Goal: Information Seeking & Learning: Learn about a topic

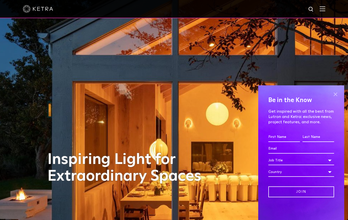
click at [336, 95] on span at bounding box center [336, 95] width 8 height 8
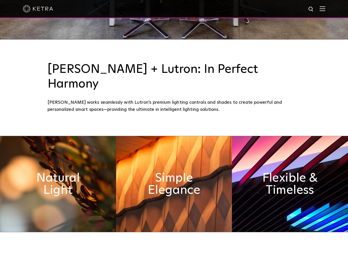
scroll to position [216, 0]
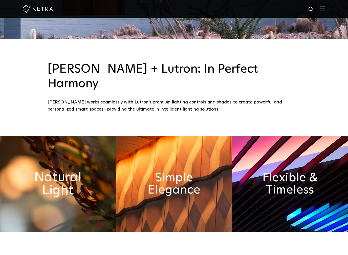
click at [78, 170] on h2 "Natural Light" at bounding box center [57, 183] width 63 height 27
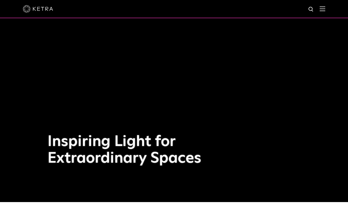
scroll to position [0, 0]
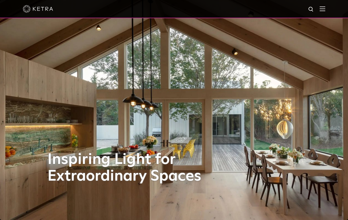
click at [324, 10] on img at bounding box center [323, 8] width 6 height 5
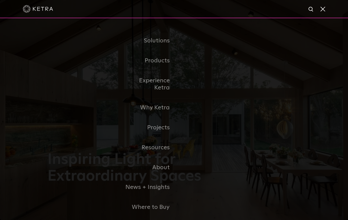
click at [157, 101] on link "Why Ketra" at bounding box center [148, 108] width 52 height 20
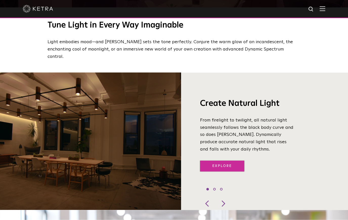
scroll to position [358, 0]
click at [206, 161] on link "Explore" at bounding box center [222, 166] width 44 height 11
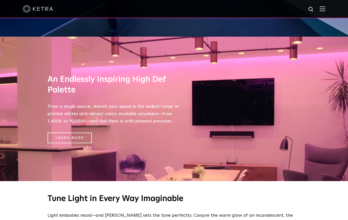
scroll to position [183, 0]
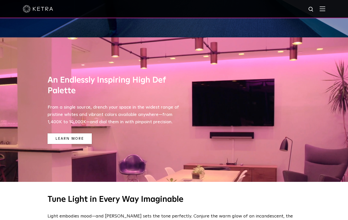
click at [66, 136] on link "Learn More" at bounding box center [70, 139] width 44 height 11
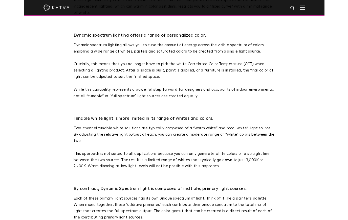
scroll to position [301, 0]
